Goal: Information Seeking & Learning: Learn about a topic

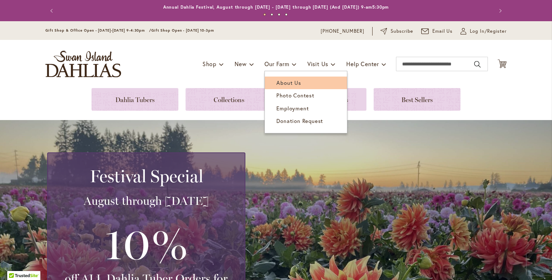
click at [283, 82] on span "About Us" at bounding box center [288, 82] width 24 height 7
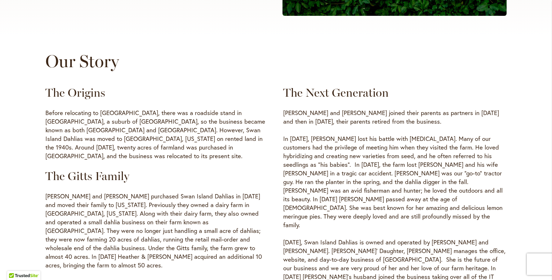
scroll to position [324, 0]
drag, startPoint x: 498, startPoint y: 193, endPoint x: 421, endPoint y: 194, distance: 77.1
click at [421, 194] on p "In October of 2007, Nick Sr lost his battle with cancer. Many of our customers …" at bounding box center [394, 181] width 223 height 95
click at [431, 203] on p "In October of 2007, Nick Sr lost his battle with cancer. Many of our customers …" at bounding box center [394, 181] width 223 height 95
drag, startPoint x: 419, startPoint y: 201, endPoint x: 471, endPoint y: 202, distance: 51.9
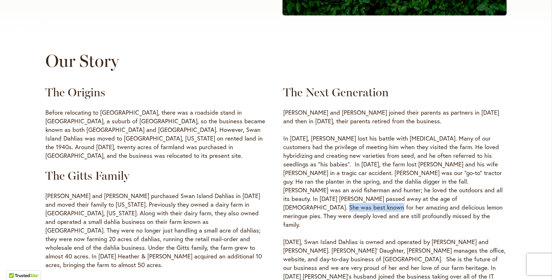
click at [471, 202] on p "In October of 2007, Nick Sr lost his battle with cancer. Many of our customers …" at bounding box center [394, 181] width 223 height 95
click at [393, 209] on p "In October of 2007, Nick Sr lost his battle with cancer. Many of our customers …" at bounding box center [394, 181] width 223 height 95
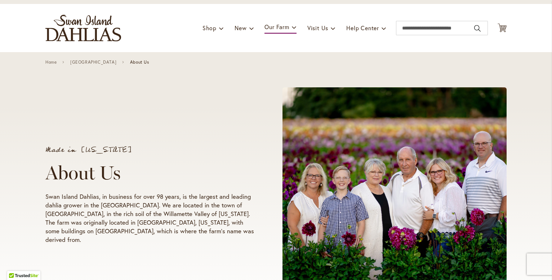
scroll to position [0, 0]
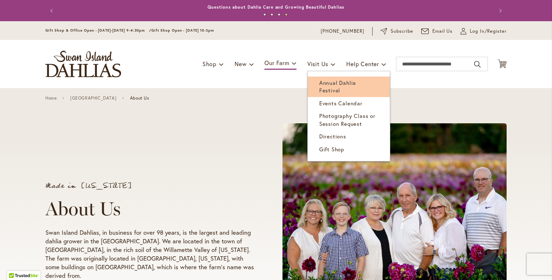
click at [334, 81] on span "Annual Dahlia Festival" at bounding box center [337, 86] width 37 height 15
